Goal: Find specific page/section: Find specific page/section

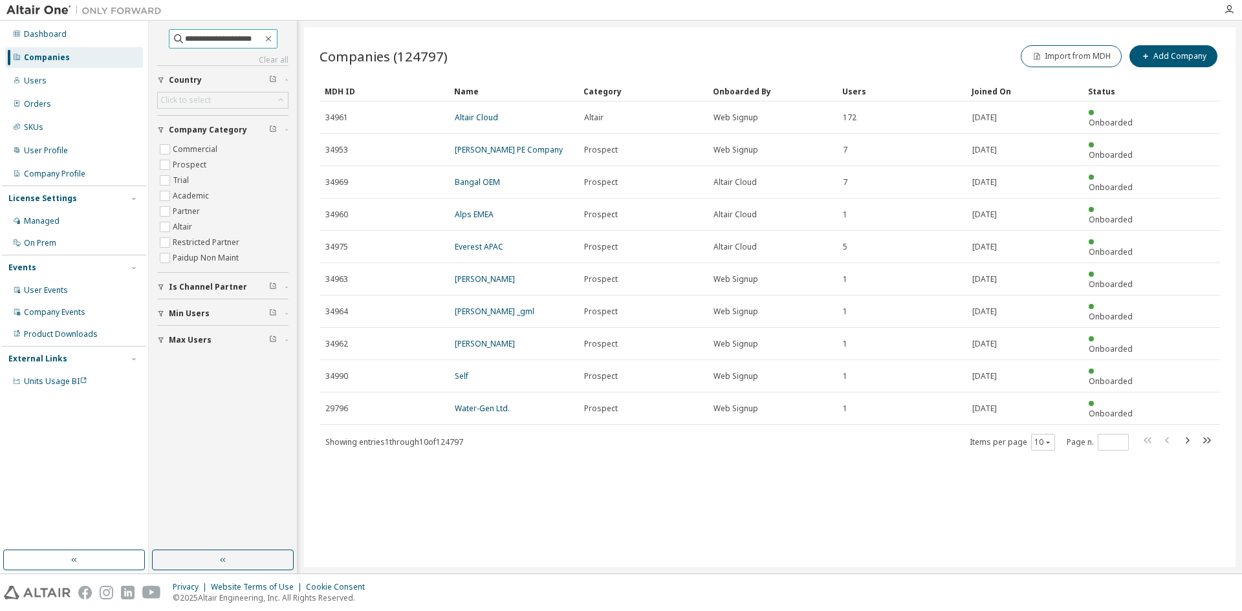
type input "**********"
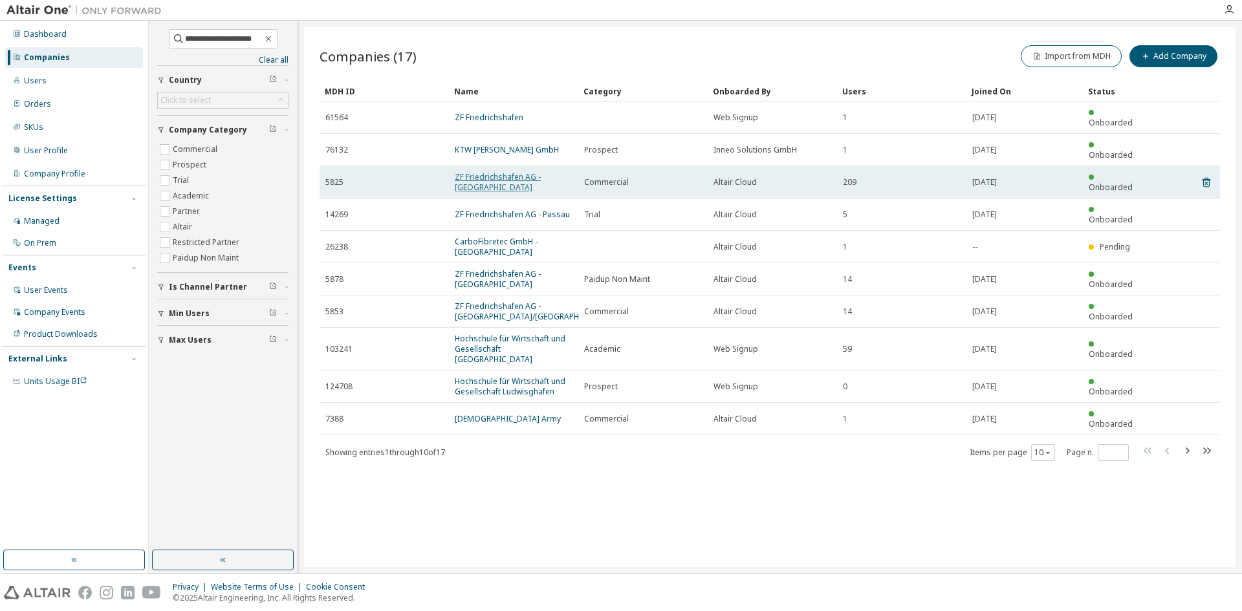
click at [506, 171] on link "ZF Friedrichshafen AG - Friedrichshafen" at bounding box center [498, 181] width 86 height 21
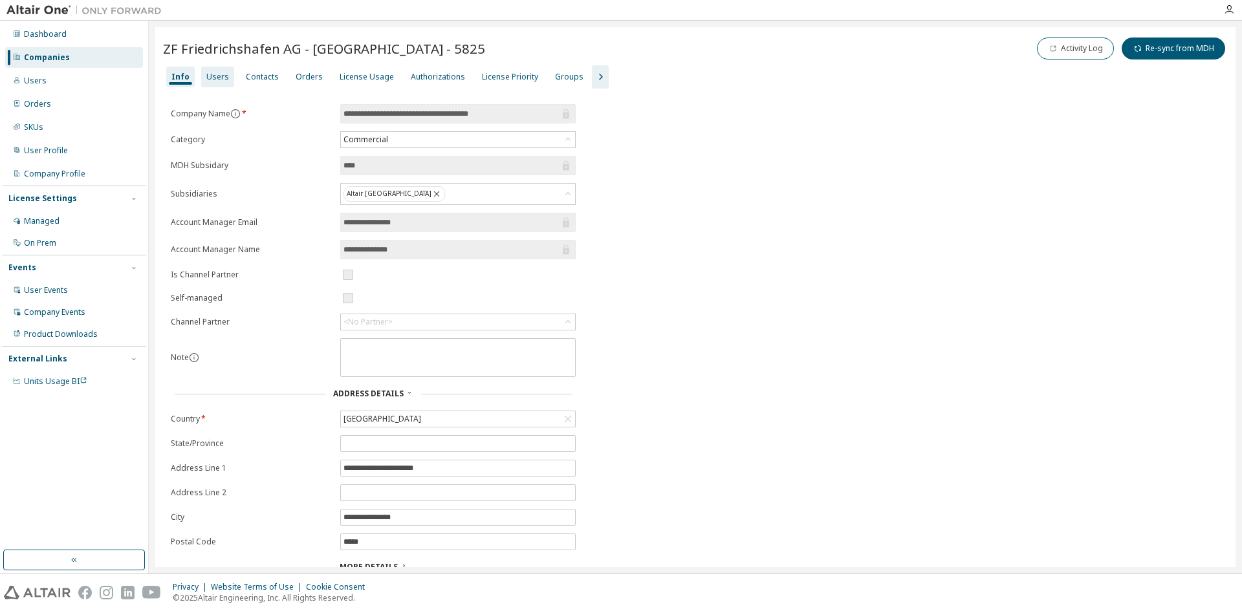
click at [213, 77] on div "Users" at bounding box center [217, 77] width 23 height 10
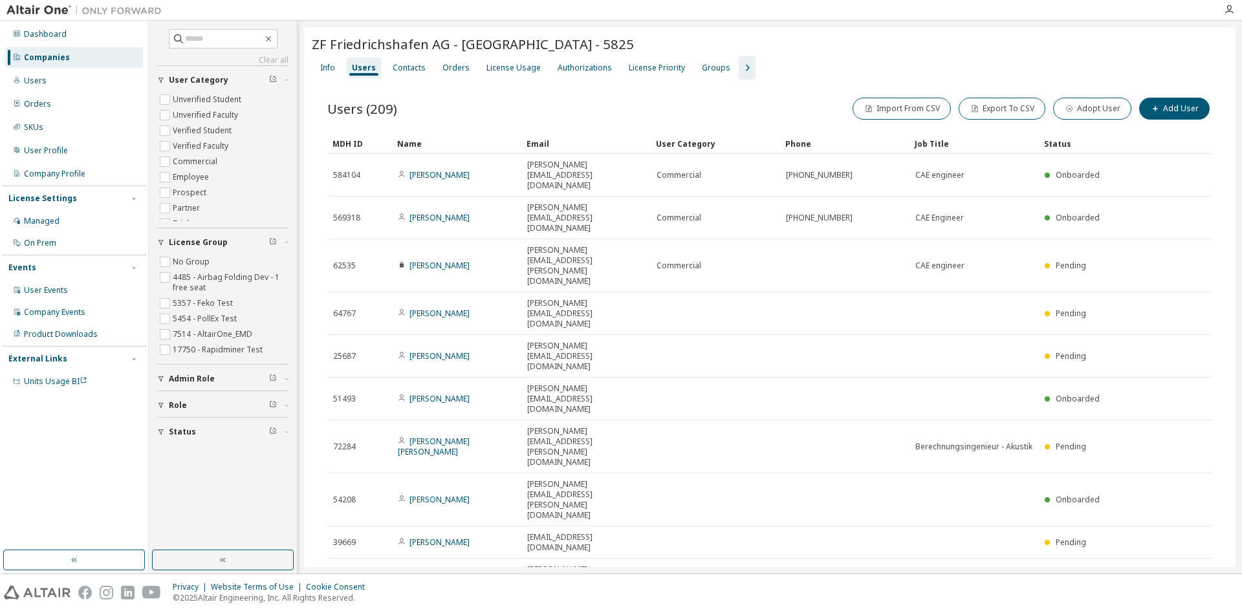
click at [481, 88] on div "Users (209) Import From CSV Export To CSV Adopt User Add User Clear Load Save S…" at bounding box center [770, 371] width 916 height 582
click at [320, 67] on div "Info" at bounding box center [327, 68] width 25 height 21
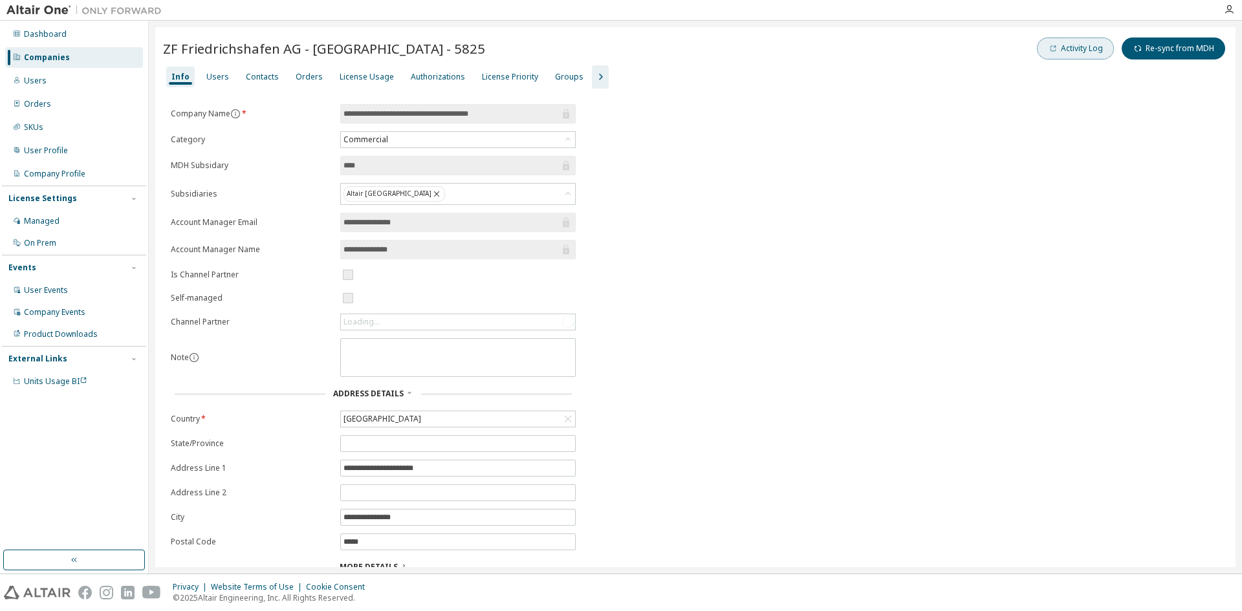
click at [1076, 53] on button "Activity Log" at bounding box center [1075, 49] width 77 height 22
